Goal: Task Accomplishment & Management: Manage account settings

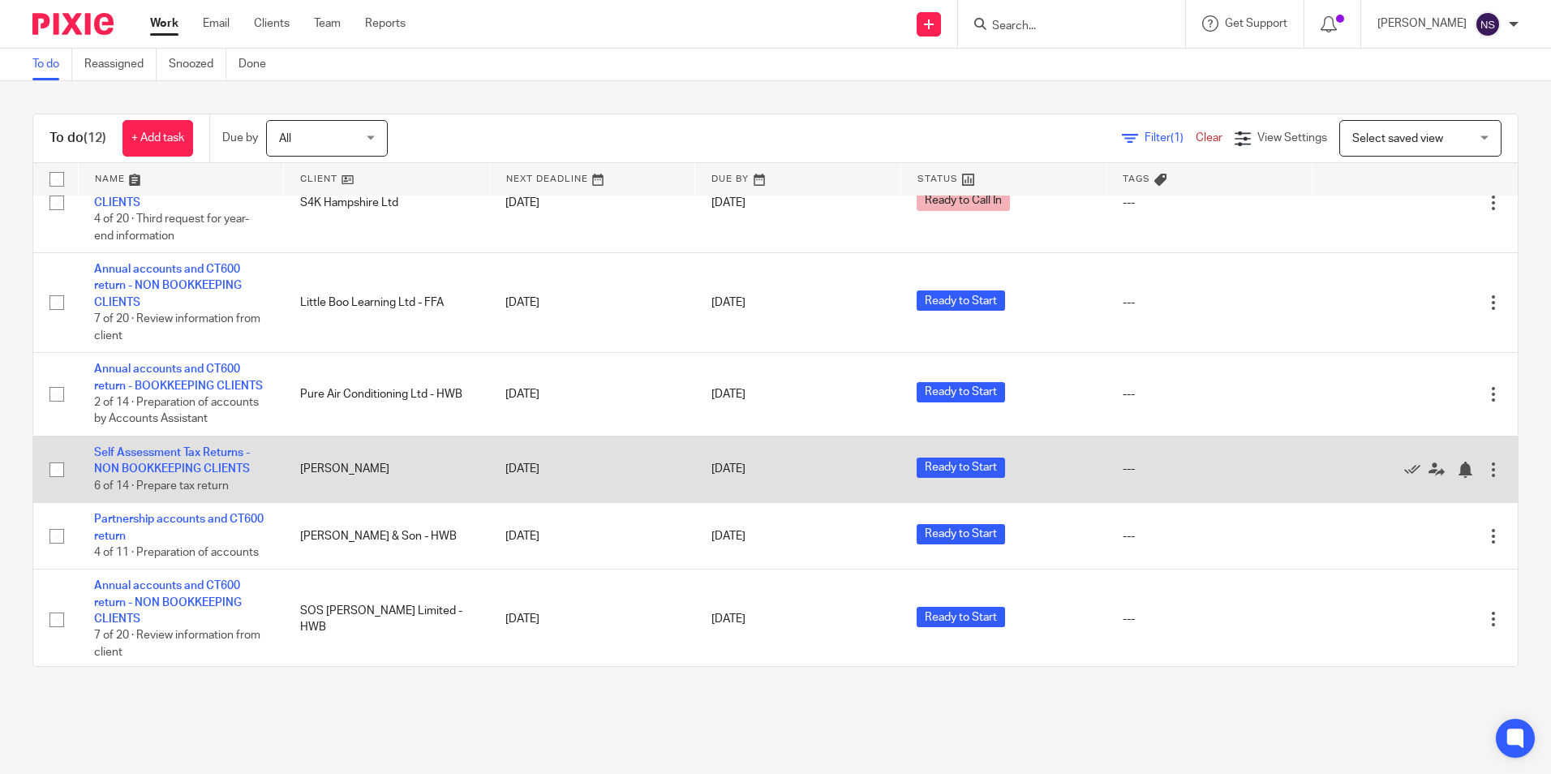
scroll to position [661, 0]
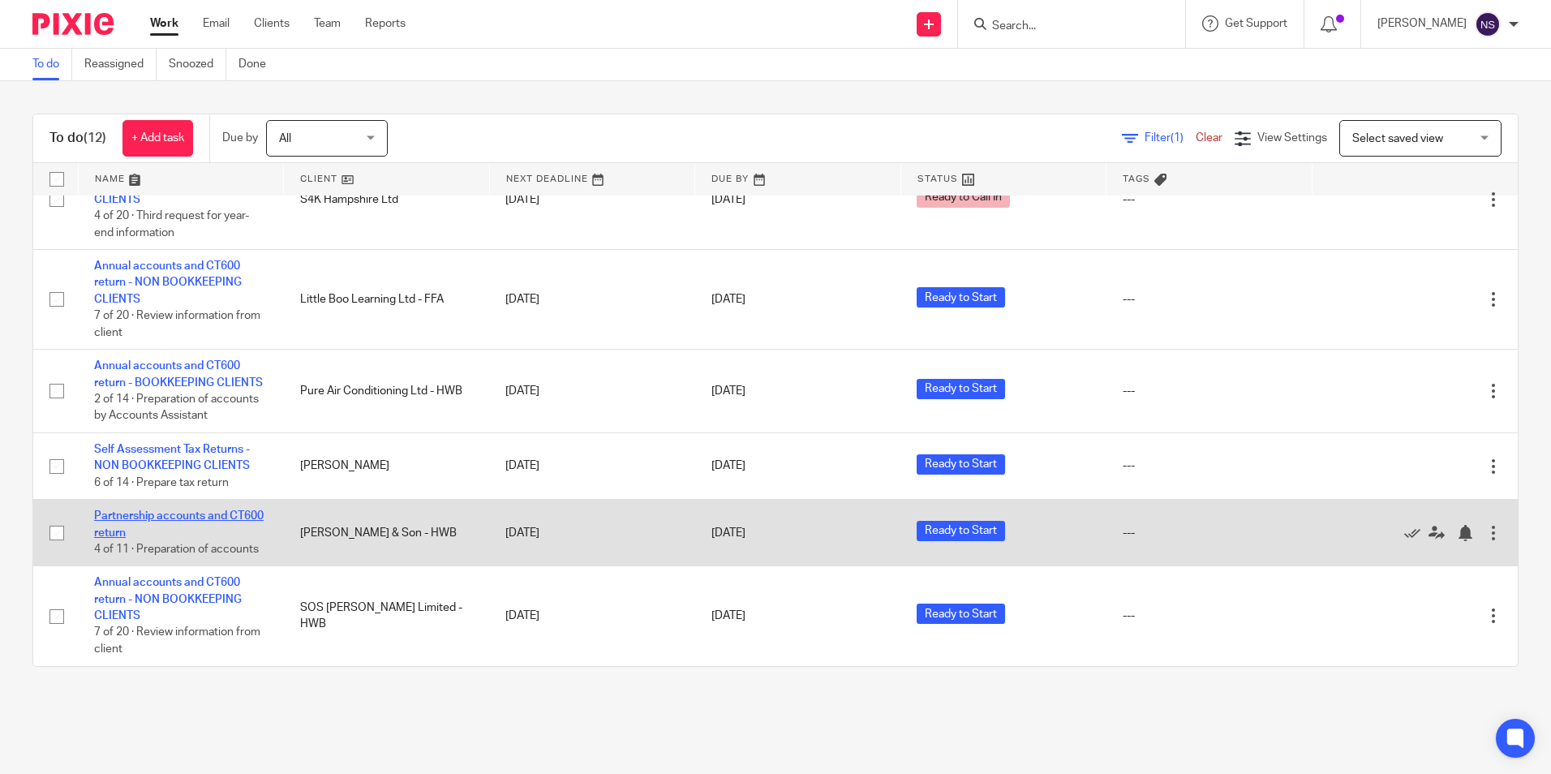
click at [198, 517] on link "Partnership accounts and CT600 return" at bounding box center [179, 524] width 170 height 28
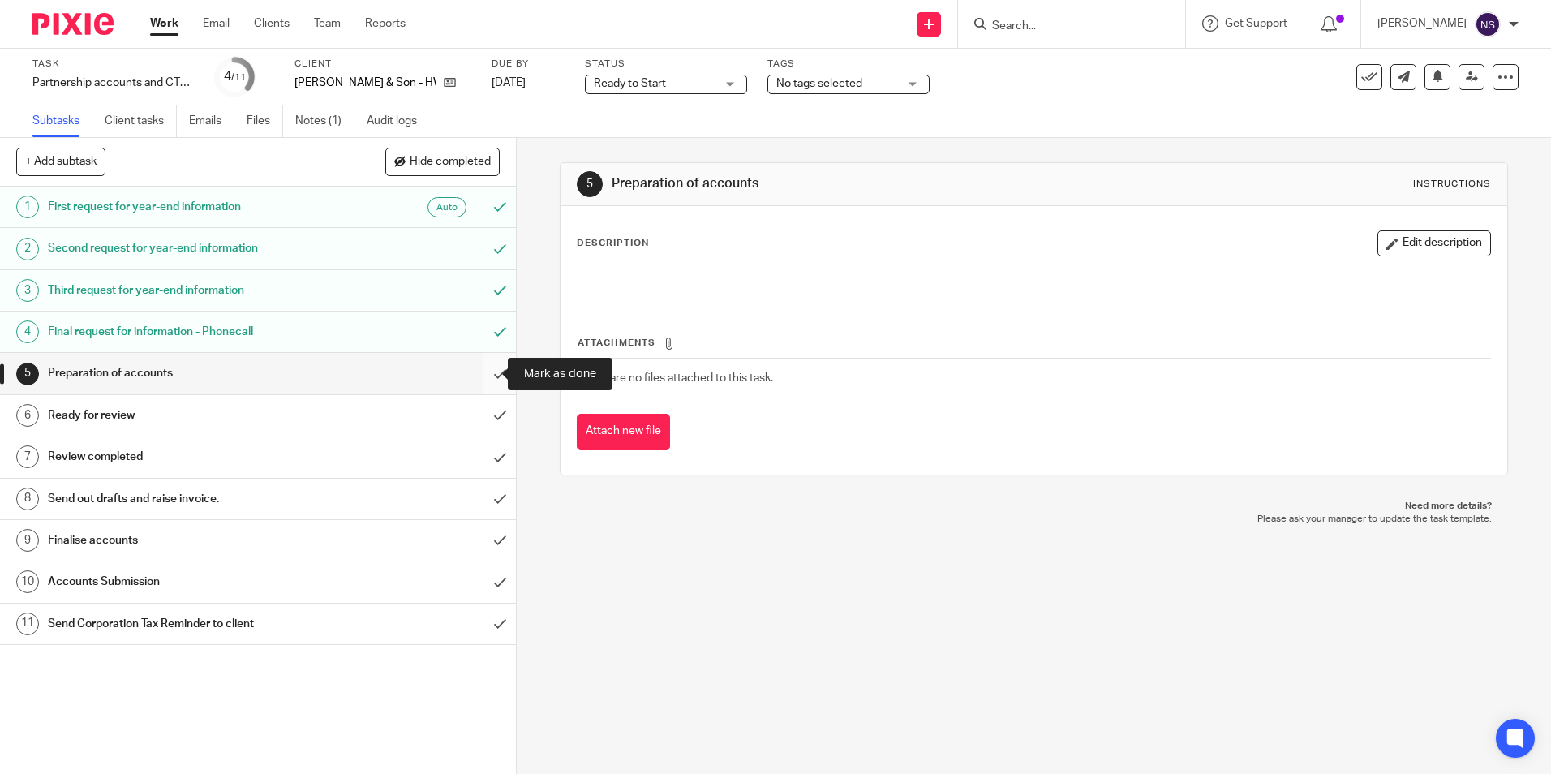
click at [485, 367] on input "submit" at bounding box center [258, 373] width 516 height 41
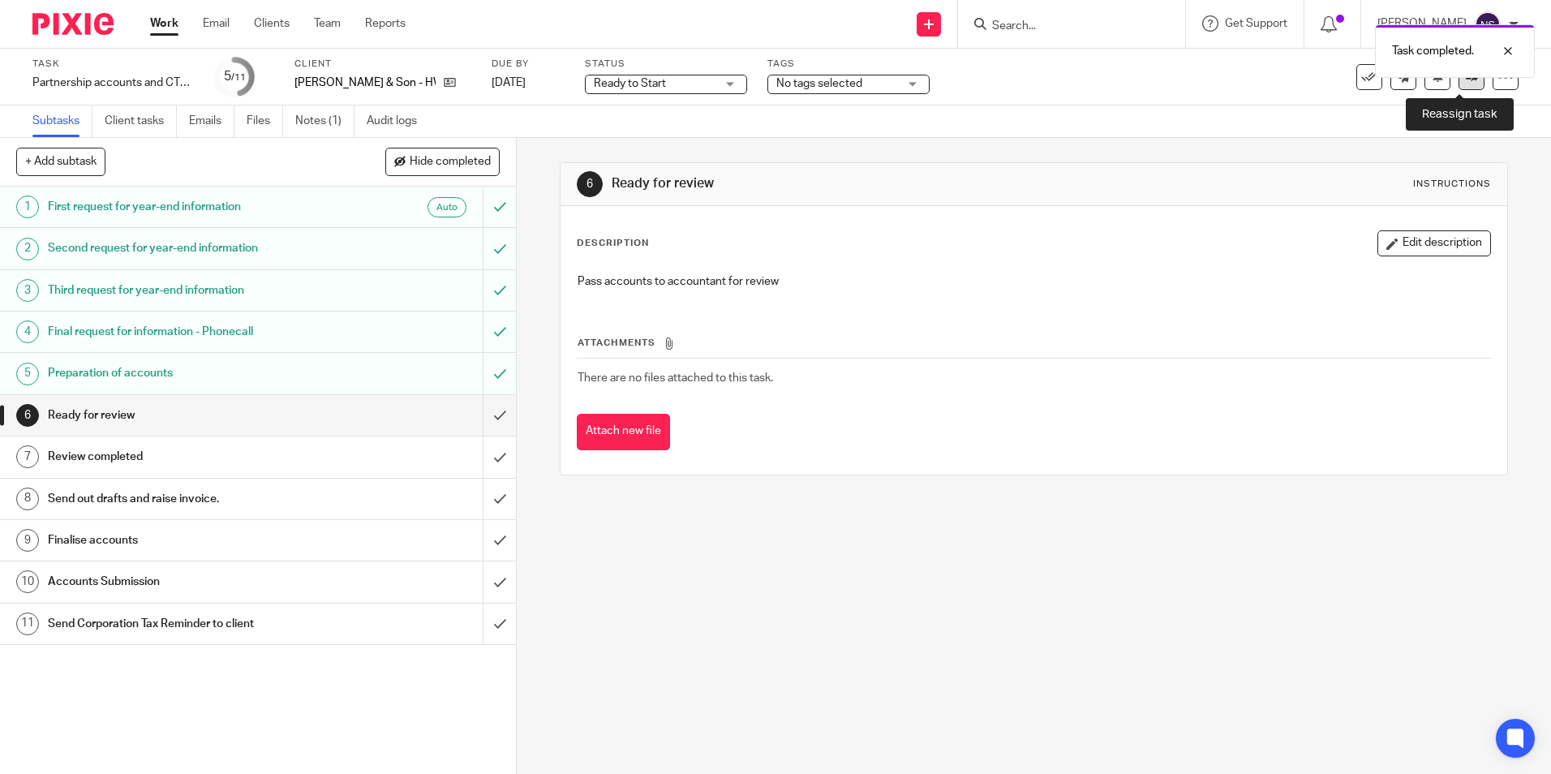
drag, startPoint x: 1456, startPoint y: 84, endPoint x: 1456, endPoint y: 92, distance: 8.9
click at [1459, 84] on link at bounding box center [1472, 77] width 26 height 26
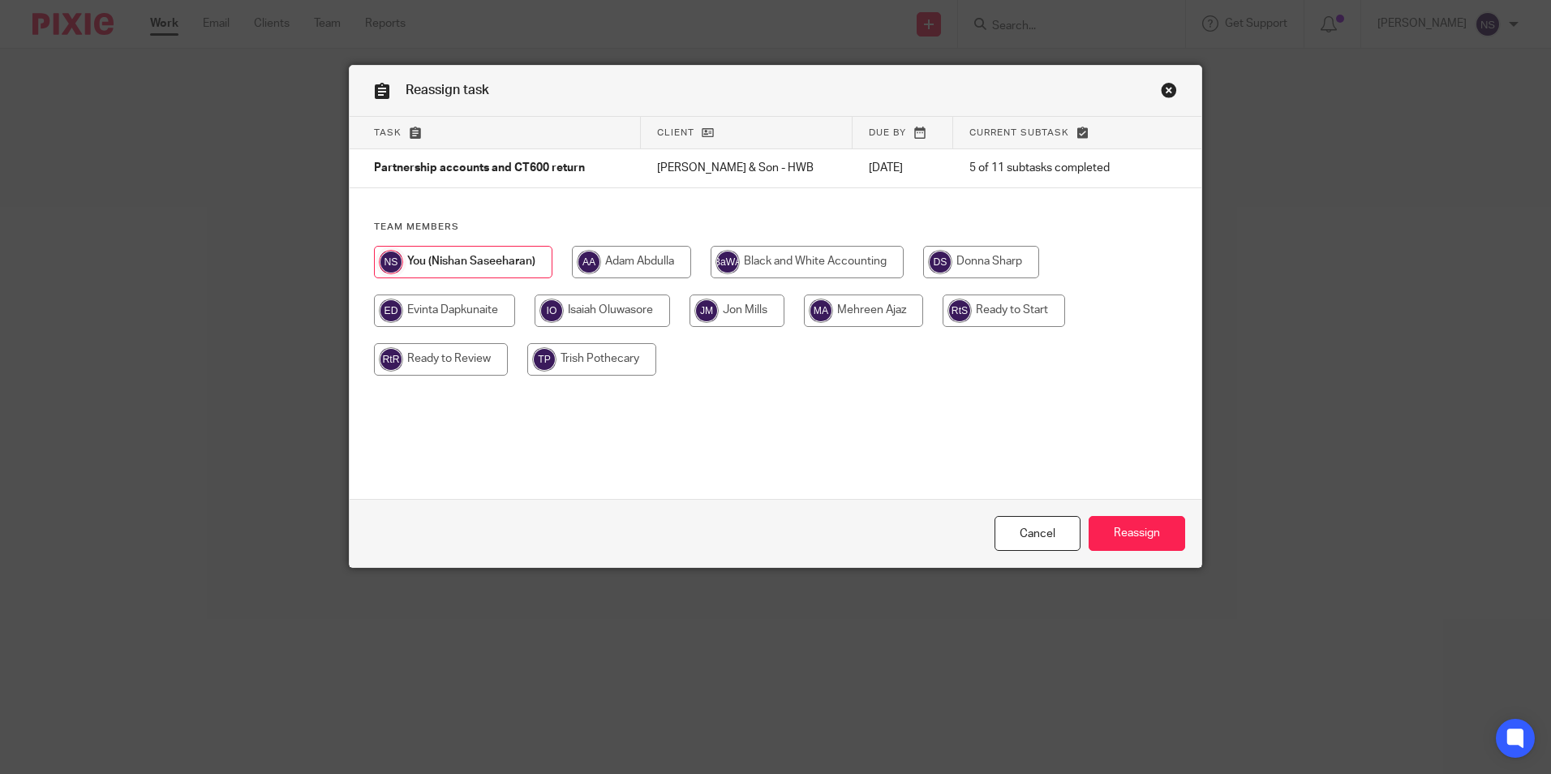
click at [590, 310] on input "radio" at bounding box center [602, 310] width 135 height 32
radio input "true"
click at [1120, 527] on input "Reassign" at bounding box center [1137, 533] width 97 height 35
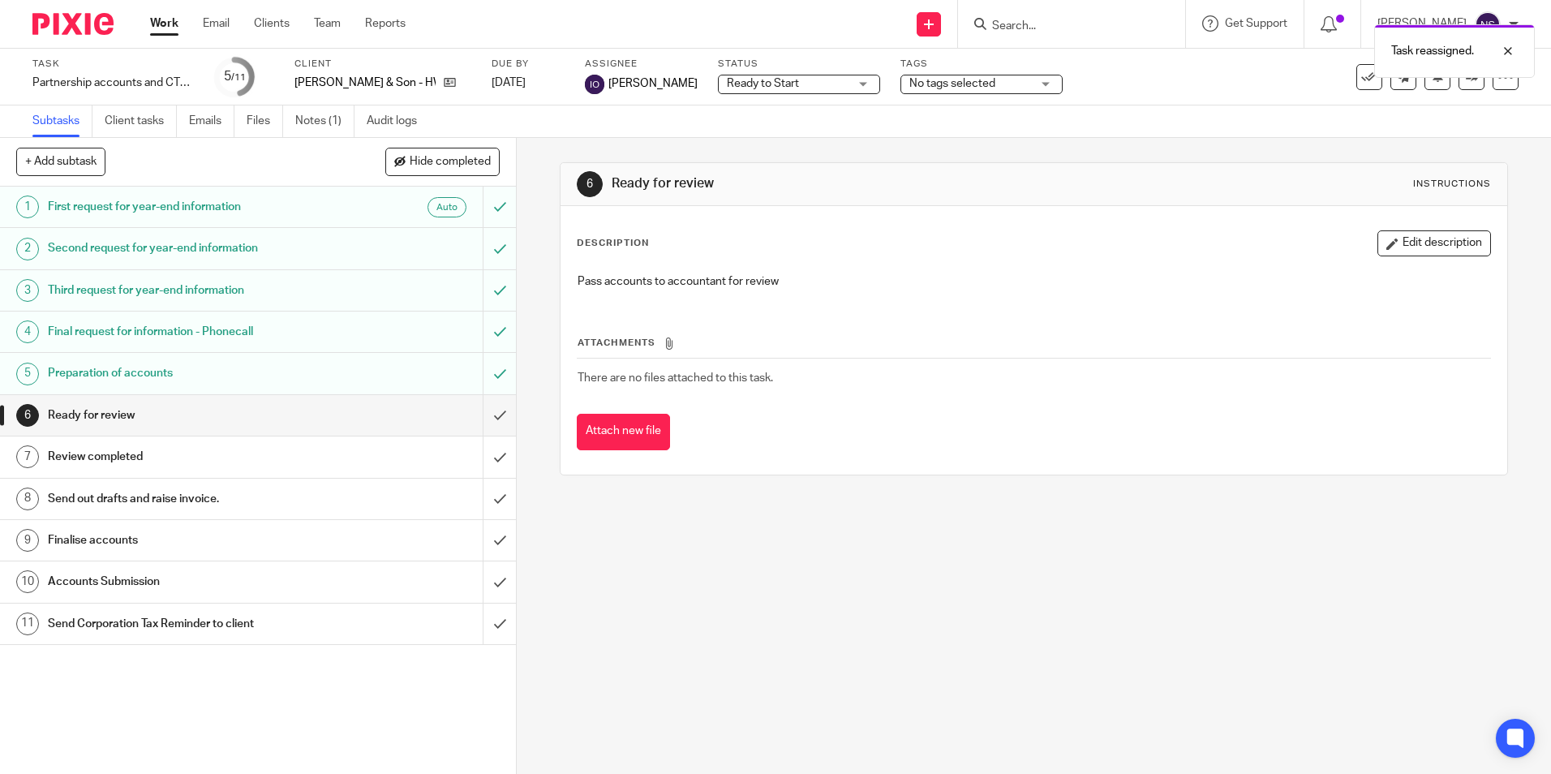
click at [74, 12] on div at bounding box center [67, 24] width 134 height 48
click at [79, 19] on img at bounding box center [72, 24] width 81 height 22
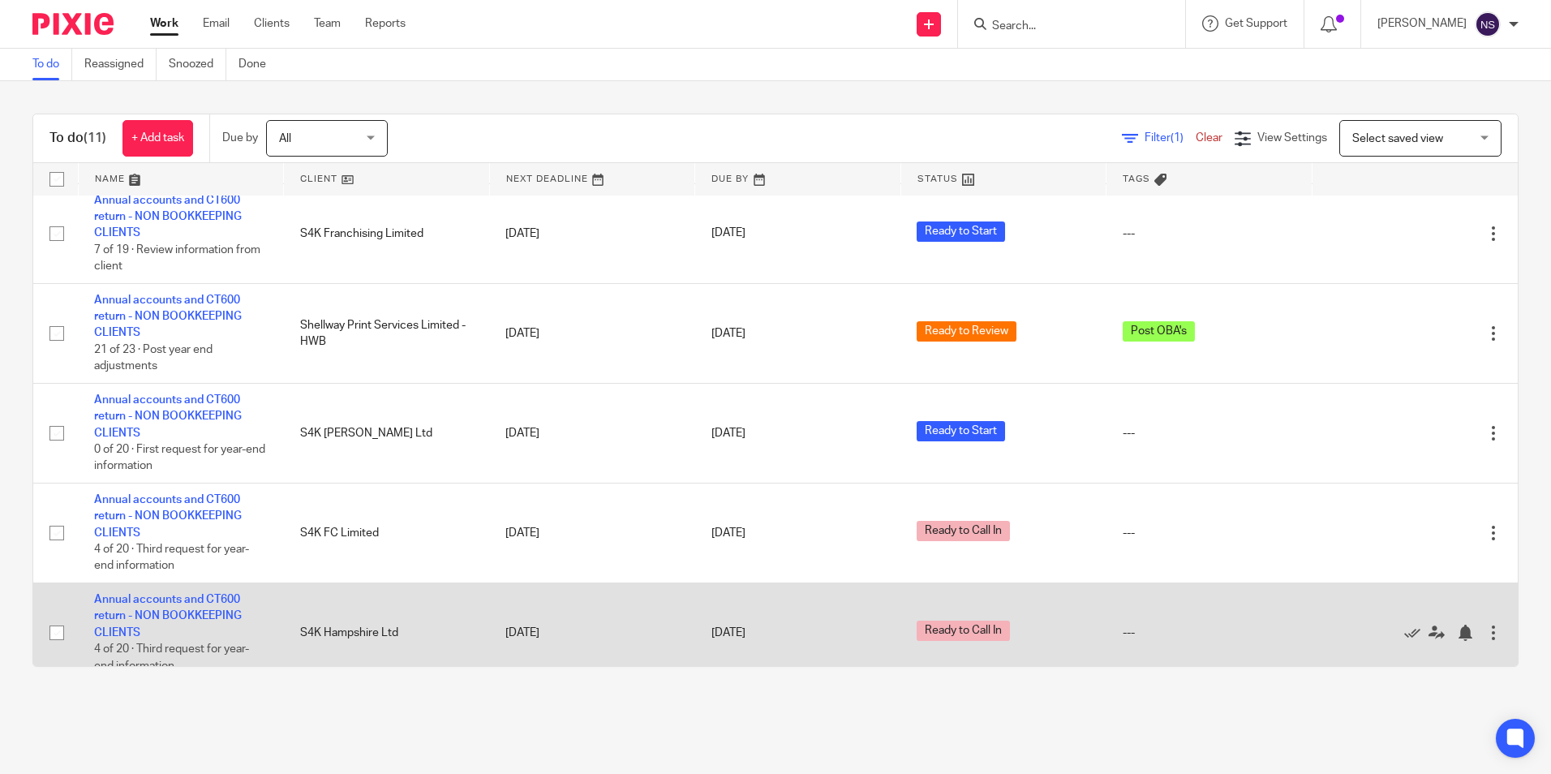
scroll to position [406, 0]
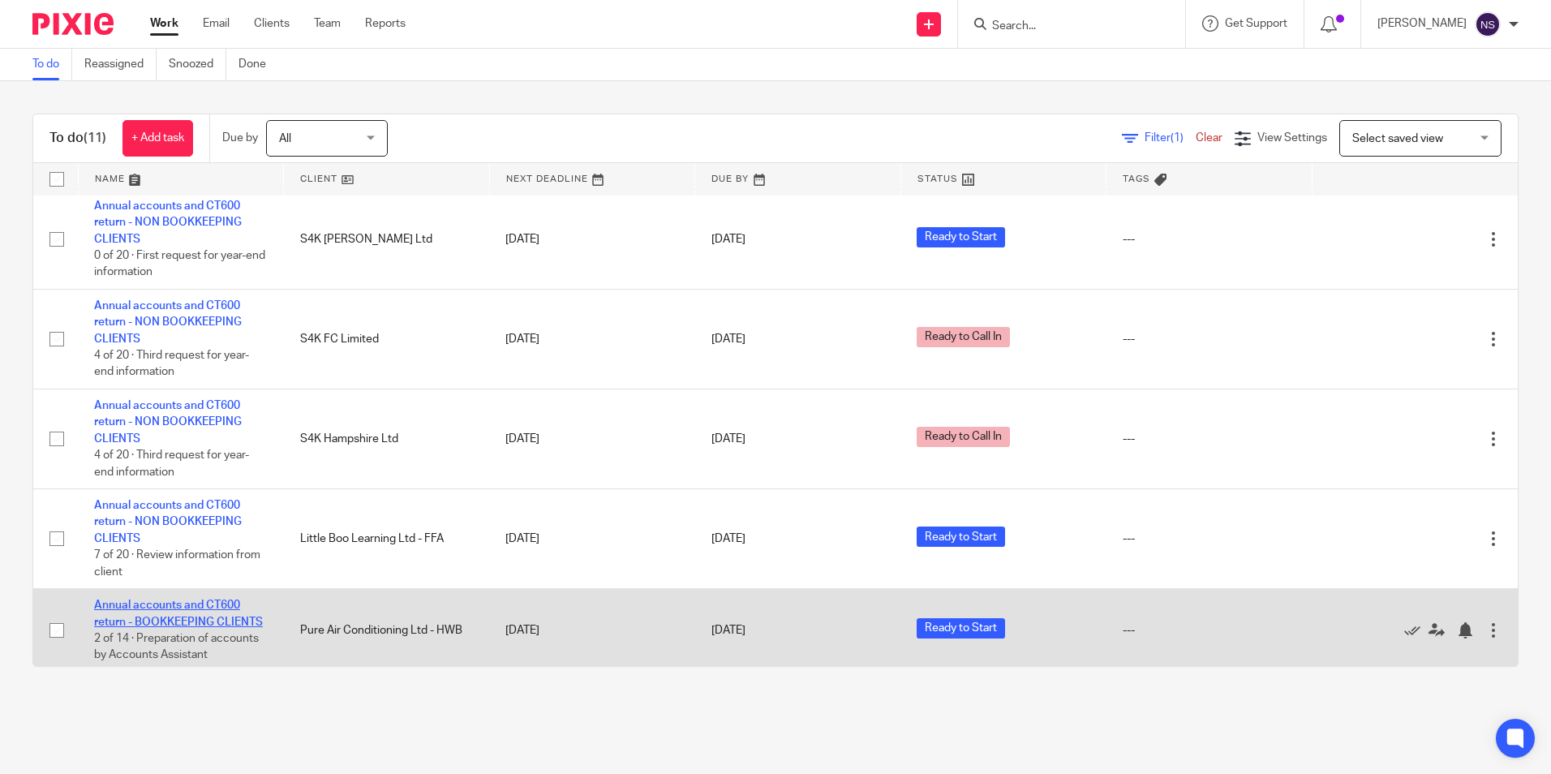
click at [187, 606] on link "Annual accounts and CT600 return - BOOKKEEPING CLIENTS" at bounding box center [178, 613] width 169 height 28
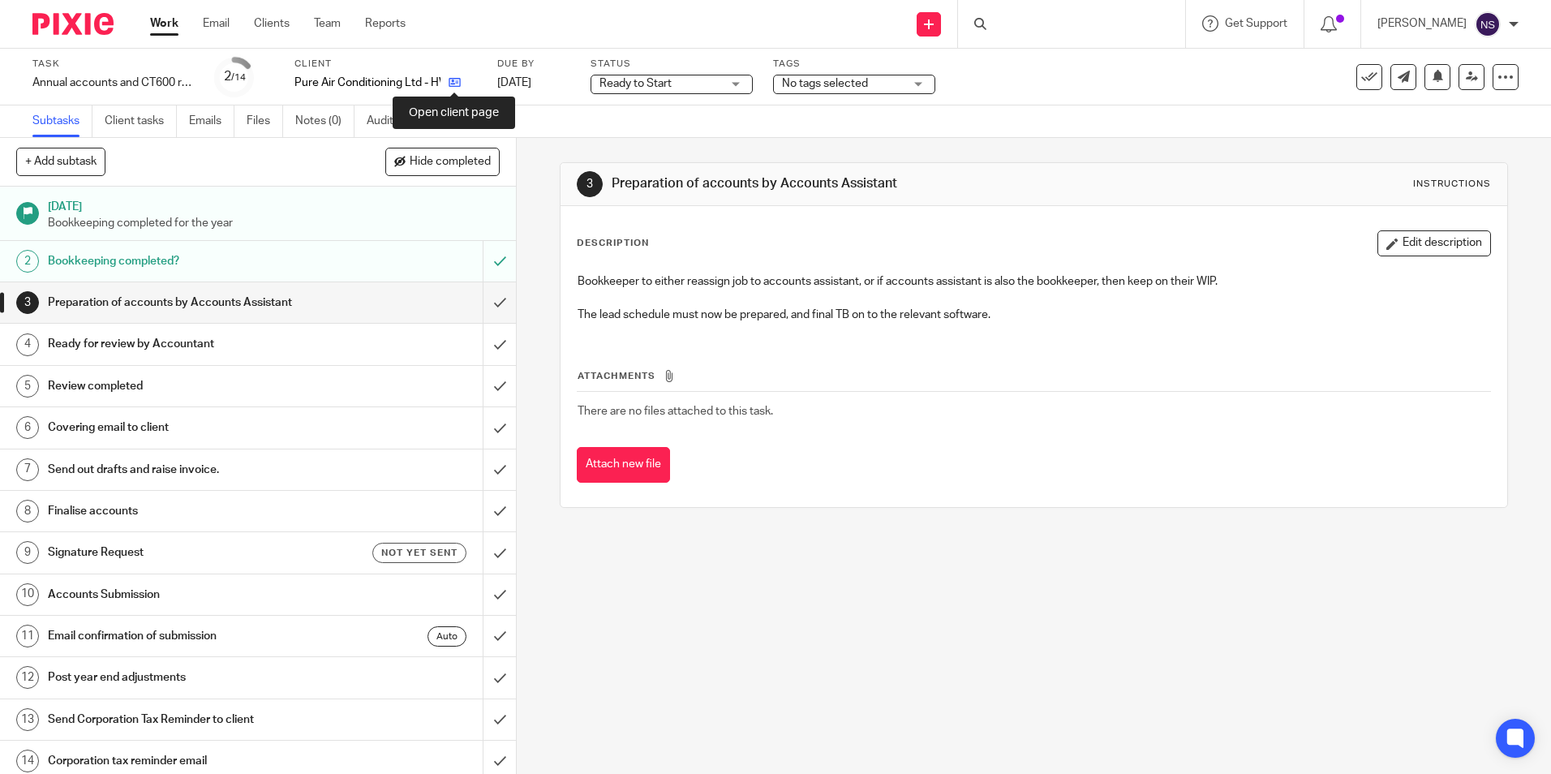
click at [452, 84] on icon at bounding box center [455, 82] width 12 height 12
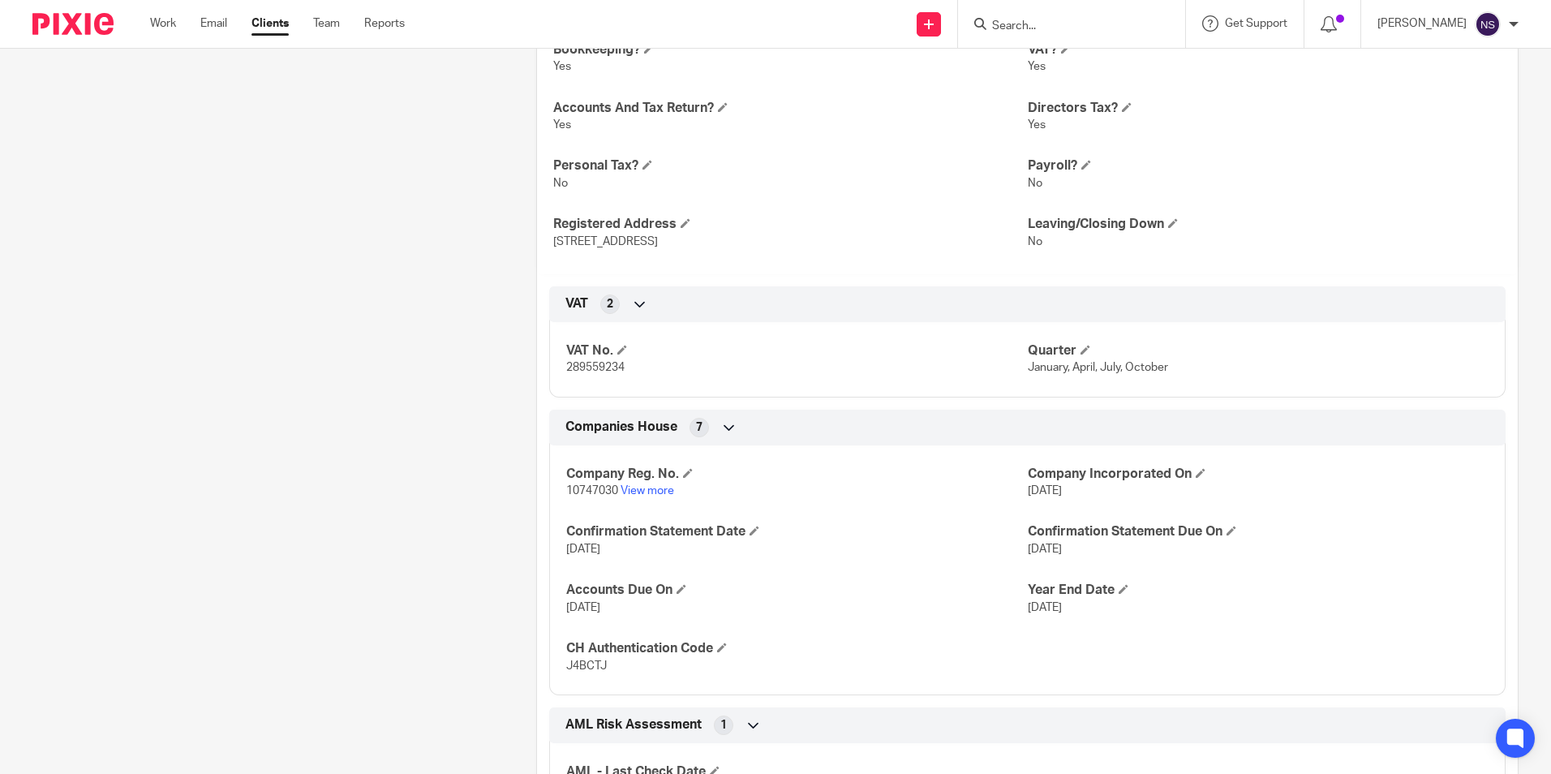
scroll to position [649, 0]
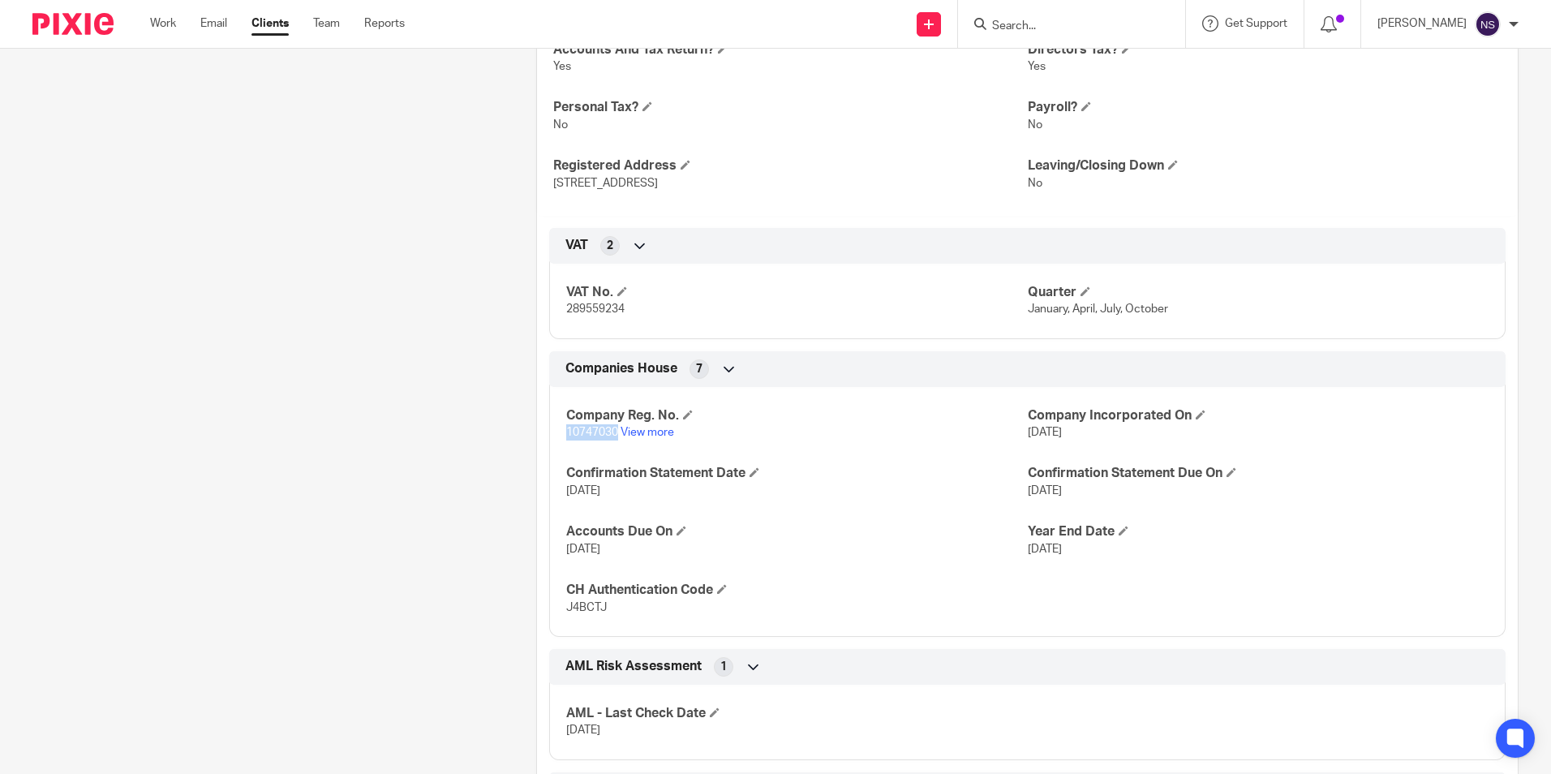
drag, startPoint x: 562, startPoint y: 434, endPoint x: 613, endPoint y: 441, distance: 51.6
click at [613, 441] on div "Company Reg. No. 10747030 View more Company Incorporated On [DATE] Confirmation…" at bounding box center [1027, 506] width 956 height 262
copy span "10747030"
